Goal: Check status: Check status

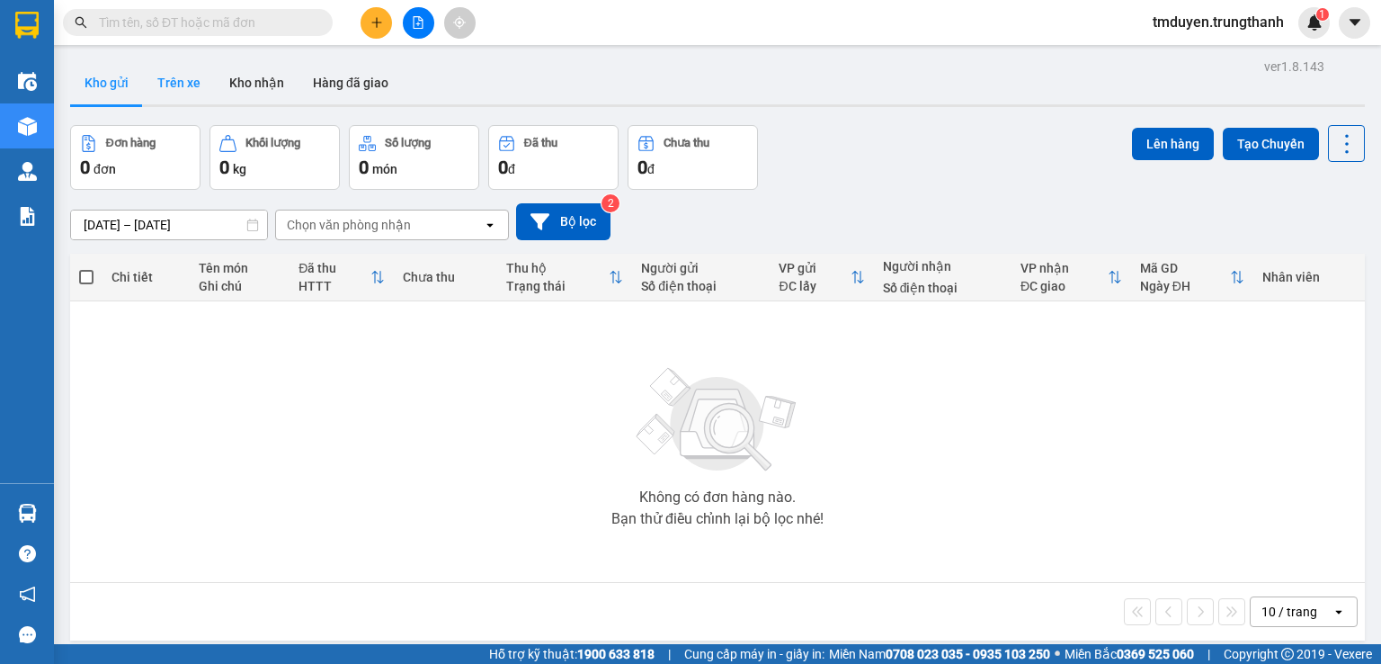
click at [169, 91] on button "Trên xe" at bounding box center [179, 82] width 72 height 43
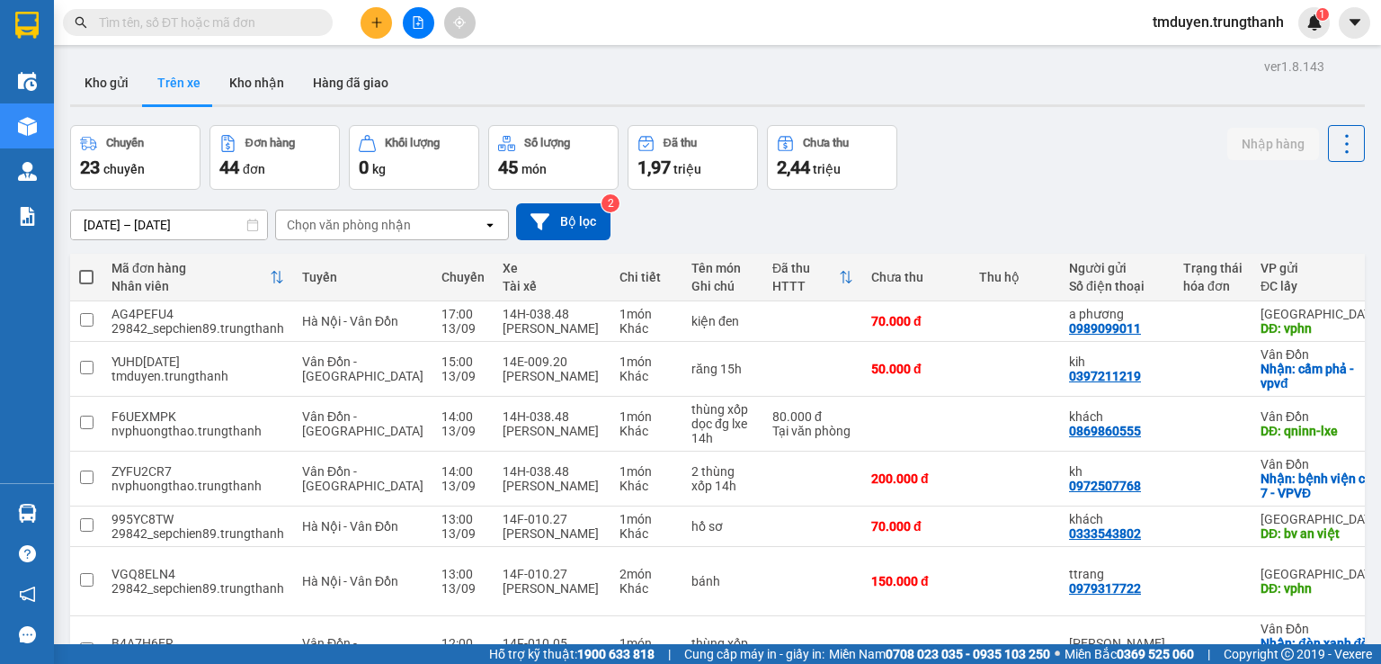
click at [239, 19] on input "text" at bounding box center [205, 23] width 212 height 20
paste input "0983057926"
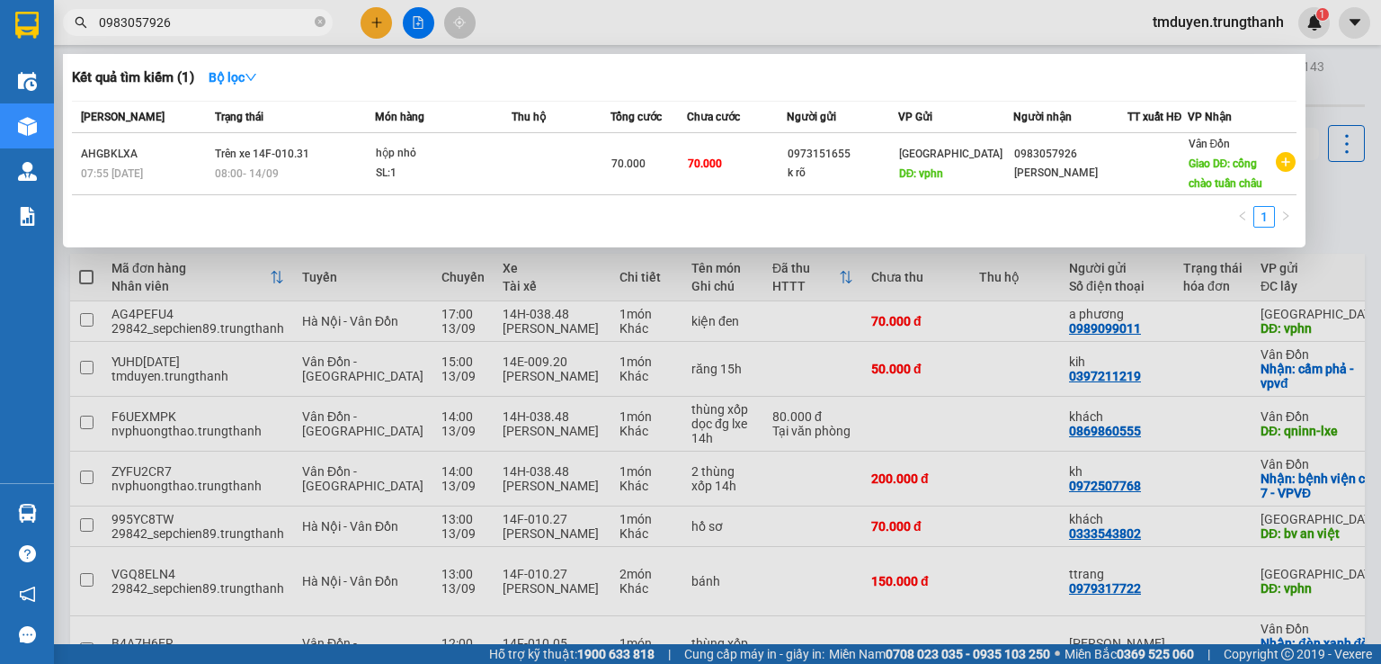
click at [99, 17] on input "0983057926" at bounding box center [205, 23] width 212 height 20
click at [103, 17] on input "0983057926" at bounding box center [205, 23] width 212 height 20
type input "0983057926"
click at [299, 70] on div "Kết quả tìm kiếm ( 1 ) Bộ lọc" at bounding box center [684, 77] width 1225 height 29
click at [564, 22] on div at bounding box center [690, 332] width 1381 height 664
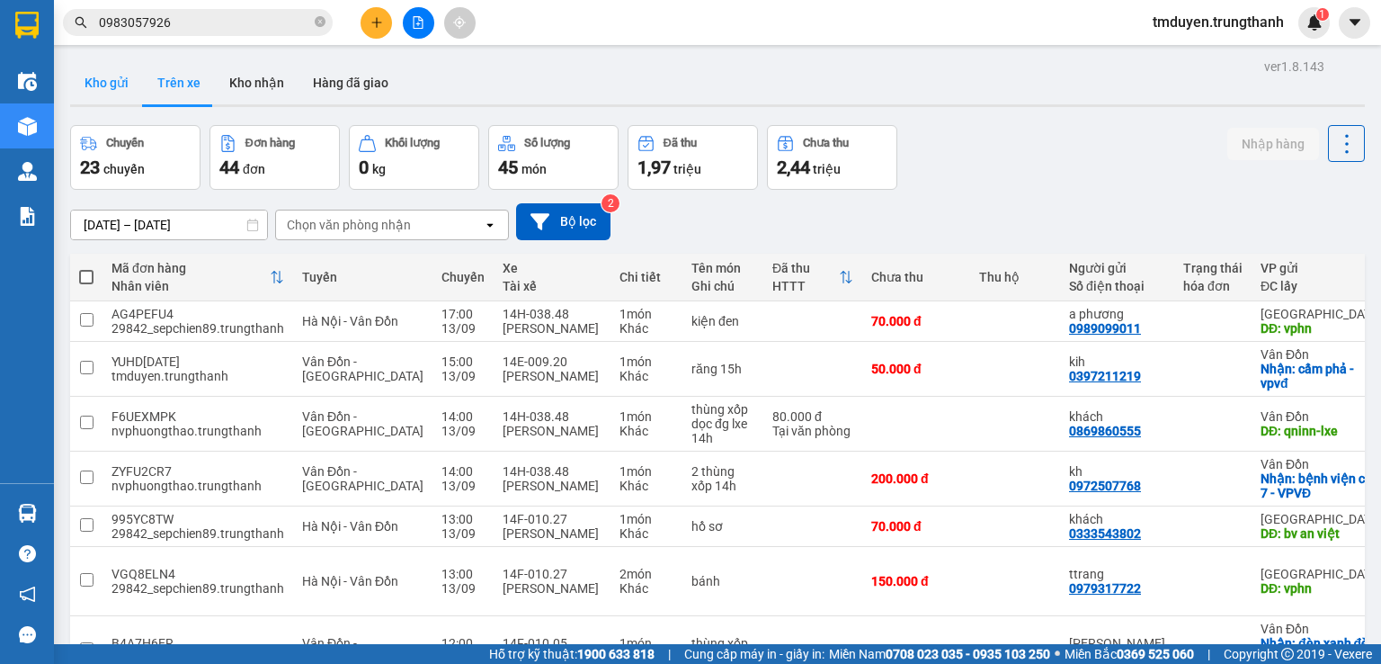
click at [119, 93] on button "Kho gửi" at bounding box center [106, 82] width 73 height 43
